Goal: Task Accomplishment & Management: Use online tool/utility

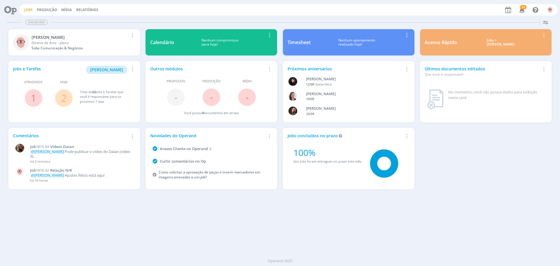
click at [29, 11] on link "Jobs" at bounding box center [28, 9] width 8 height 5
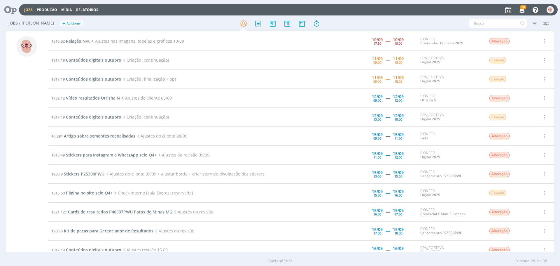
click at [92, 59] on span "Conteúdos digitais outubro" at bounding box center [93, 60] width 55 height 6
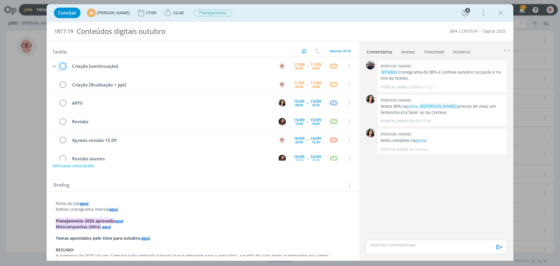
click at [61, 64] on icon "dialog" at bounding box center [63, 66] width 8 height 9
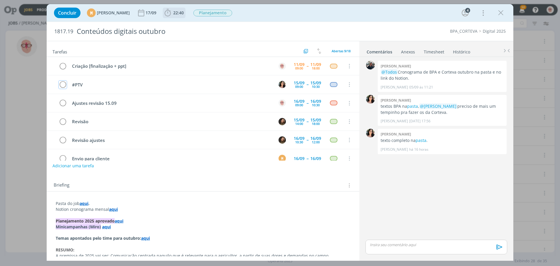
click at [171, 12] on icon "dialog" at bounding box center [167, 12] width 6 height 7
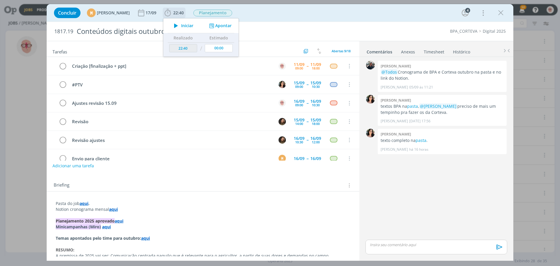
click at [181, 26] on icon "dialog" at bounding box center [176, 26] width 10 height 8
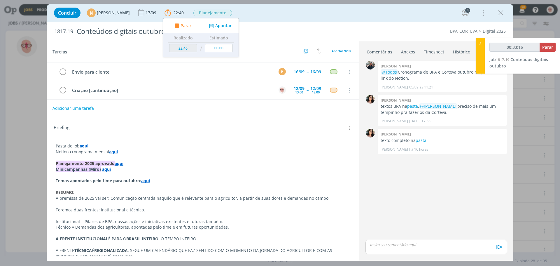
scroll to position [58, 0]
click at [113, 150] on strong "aqui" at bounding box center [113, 151] width 9 height 6
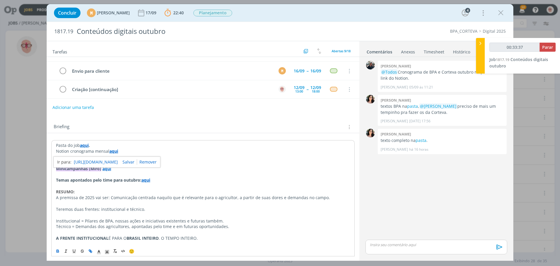
click at [118, 160] on link "[URL][DOMAIN_NAME]" at bounding box center [96, 162] width 44 height 8
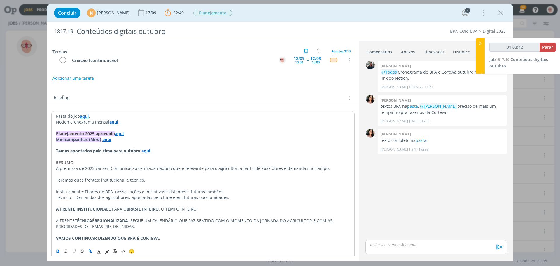
type input "01:03:42"
